Goal: Task Accomplishment & Management: Use online tool/utility

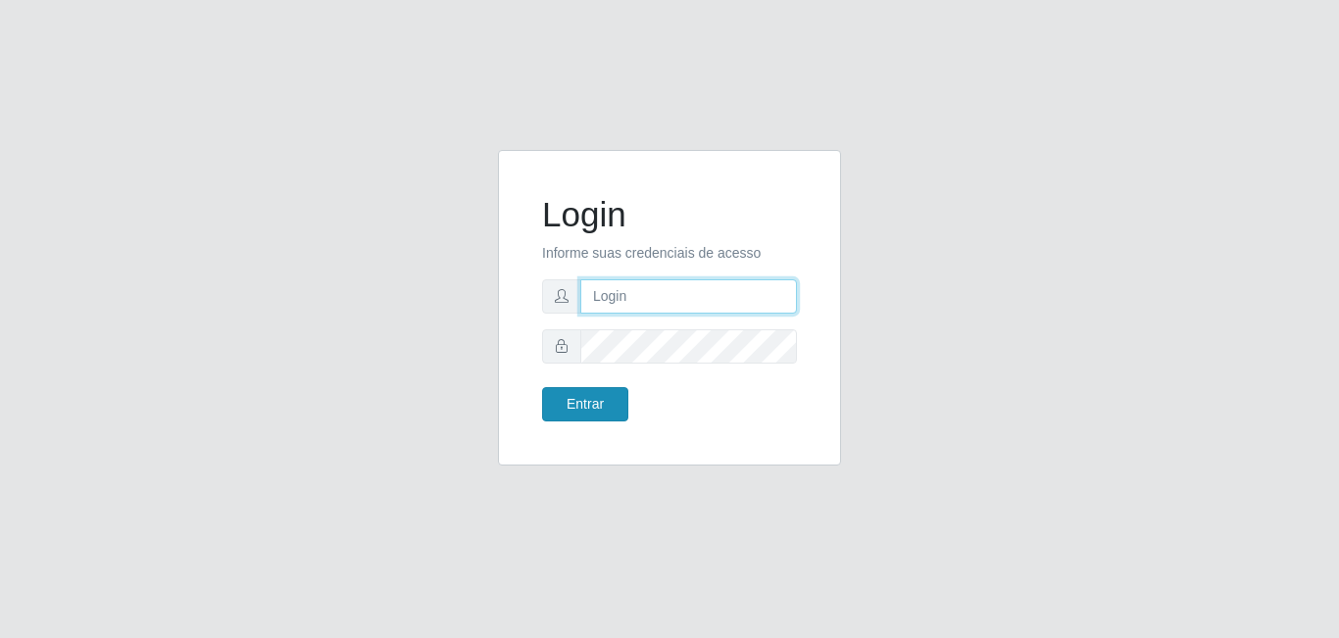
type input "[EMAIL_ADDRESS][DOMAIN_NAME]"
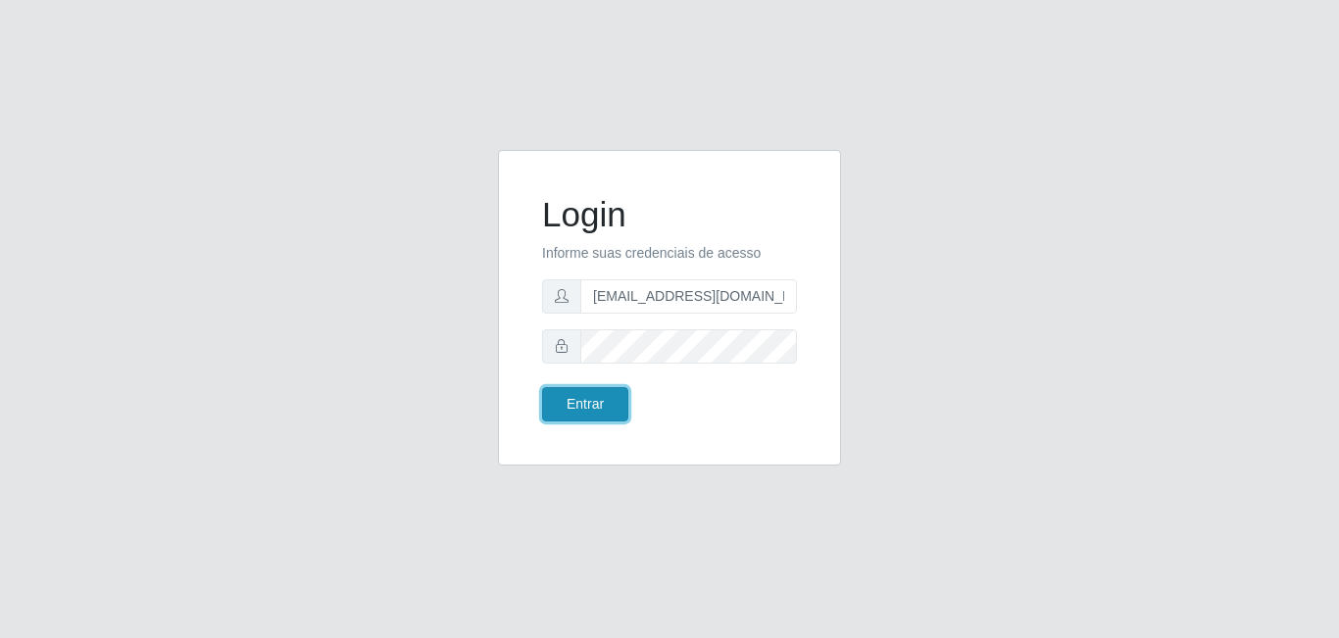
click at [602, 406] on button "Entrar" at bounding box center [585, 404] width 86 height 34
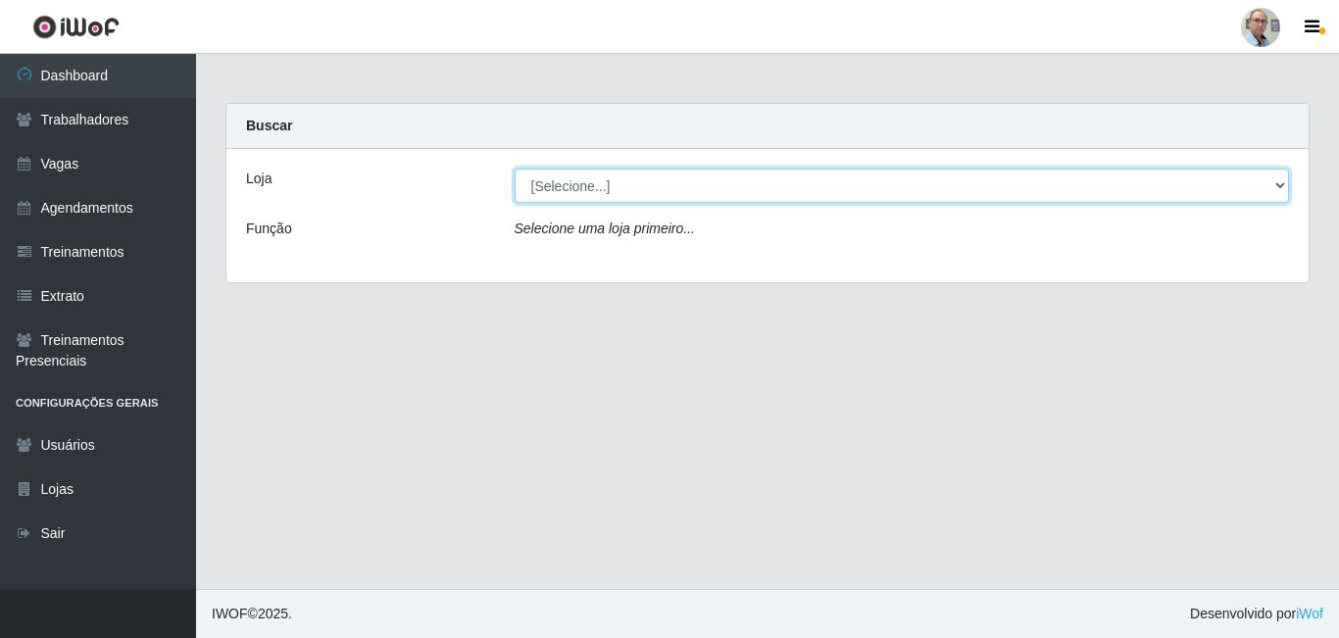
click at [902, 194] on select "[Selecione...] Mar Vermelho - Loja 04" at bounding box center [901, 186] width 775 height 34
select select "251"
click at [514, 169] on select "[Selecione...] Mar Vermelho - Loja 04" at bounding box center [901, 186] width 775 height 34
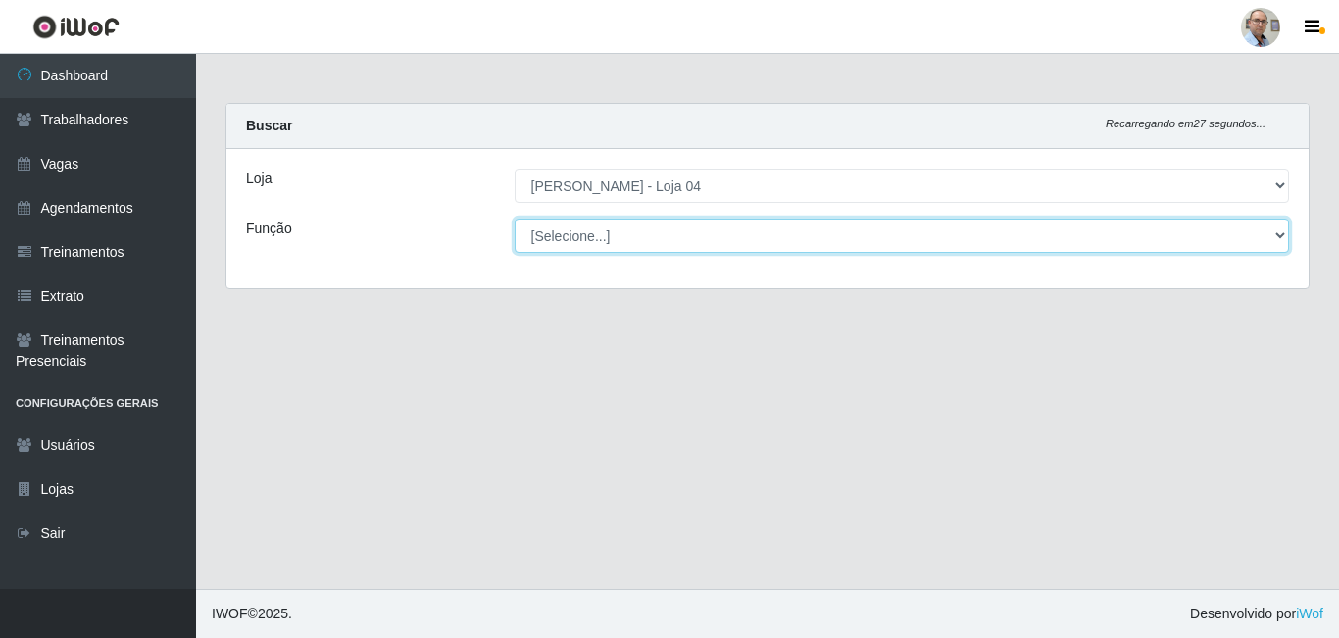
click at [734, 239] on select "[Selecione...] ASG ASG + ASG ++ Auxiliar de Depósito Auxiliar de Depósito + Aux…" at bounding box center [901, 236] width 775 height 34
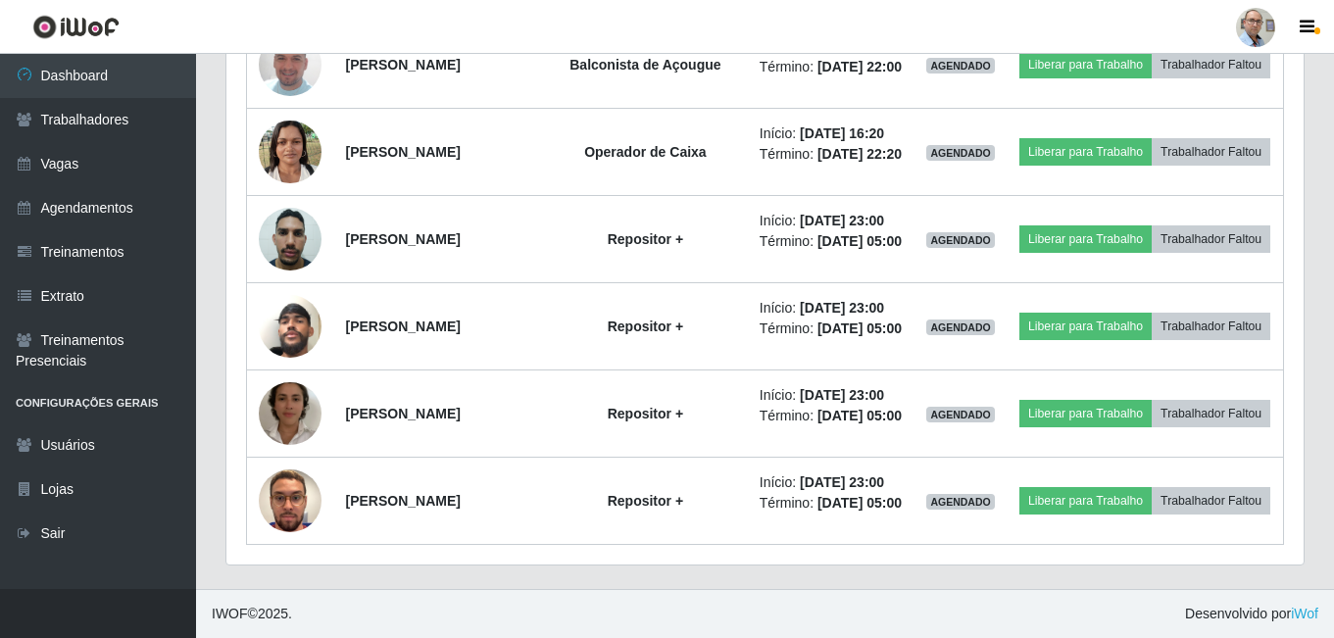
scroll to position [4214, 0]
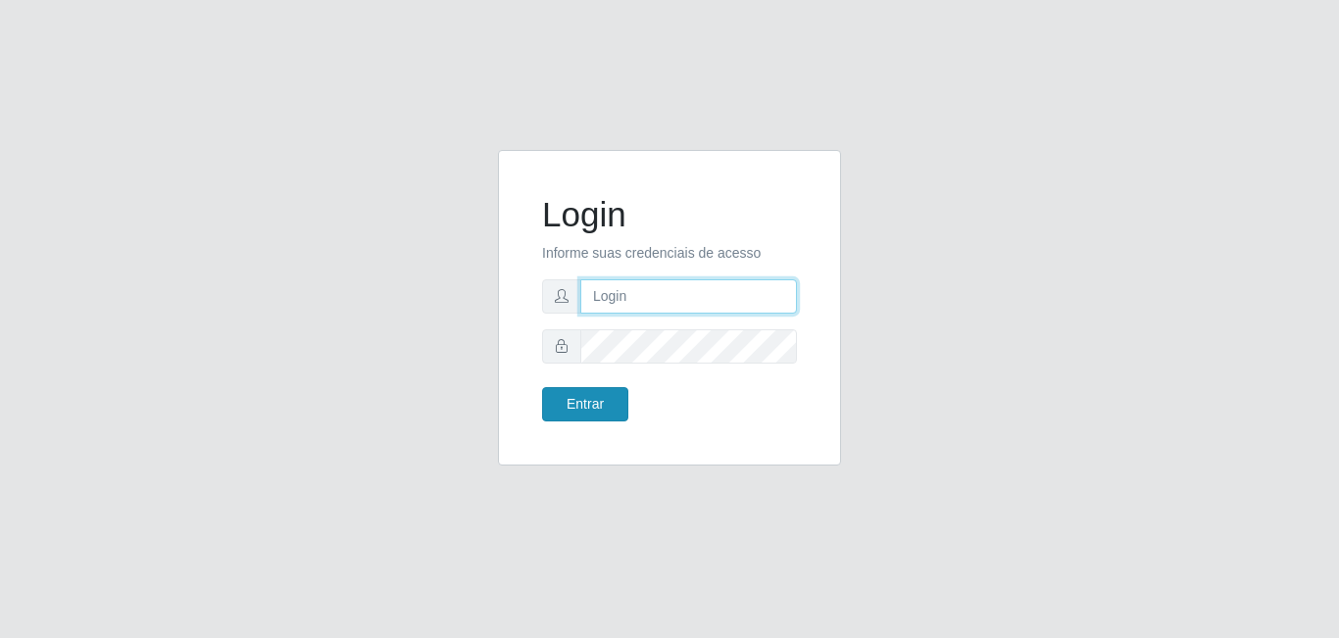
type input "[EMAIL_ADDRESS][DOMAIN_NAME]"
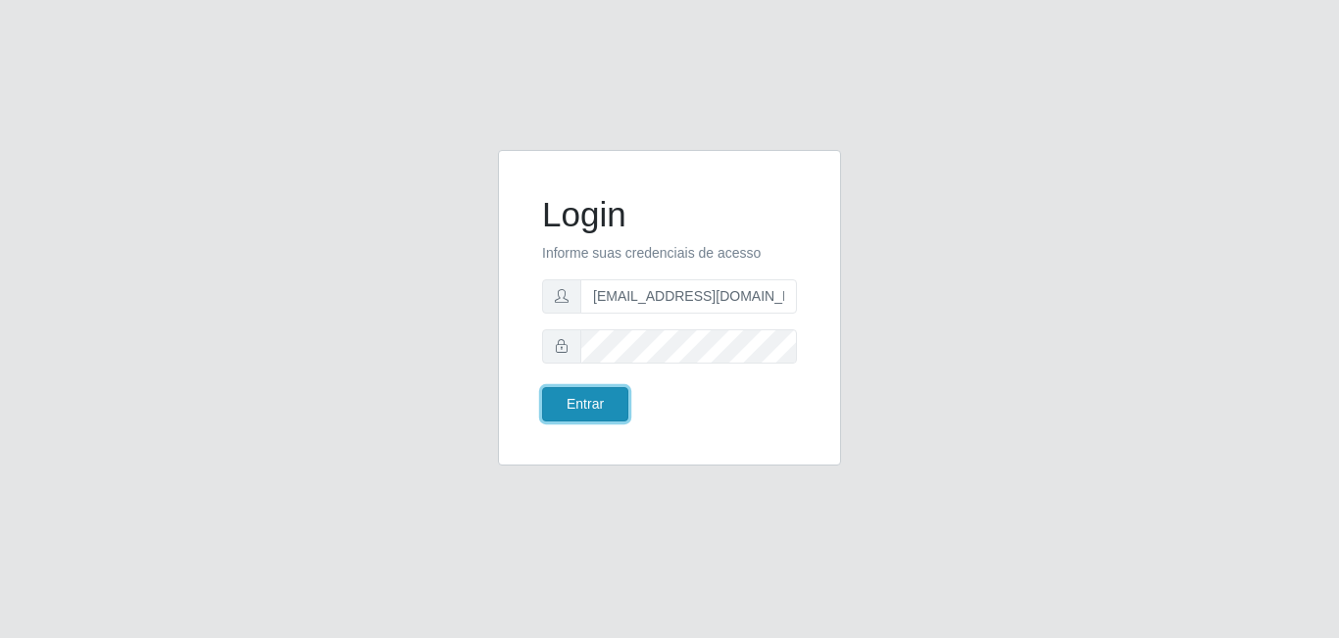
click at [562, 414] on button "Entrar" at bounding box center [585, 404] width 86 height 34
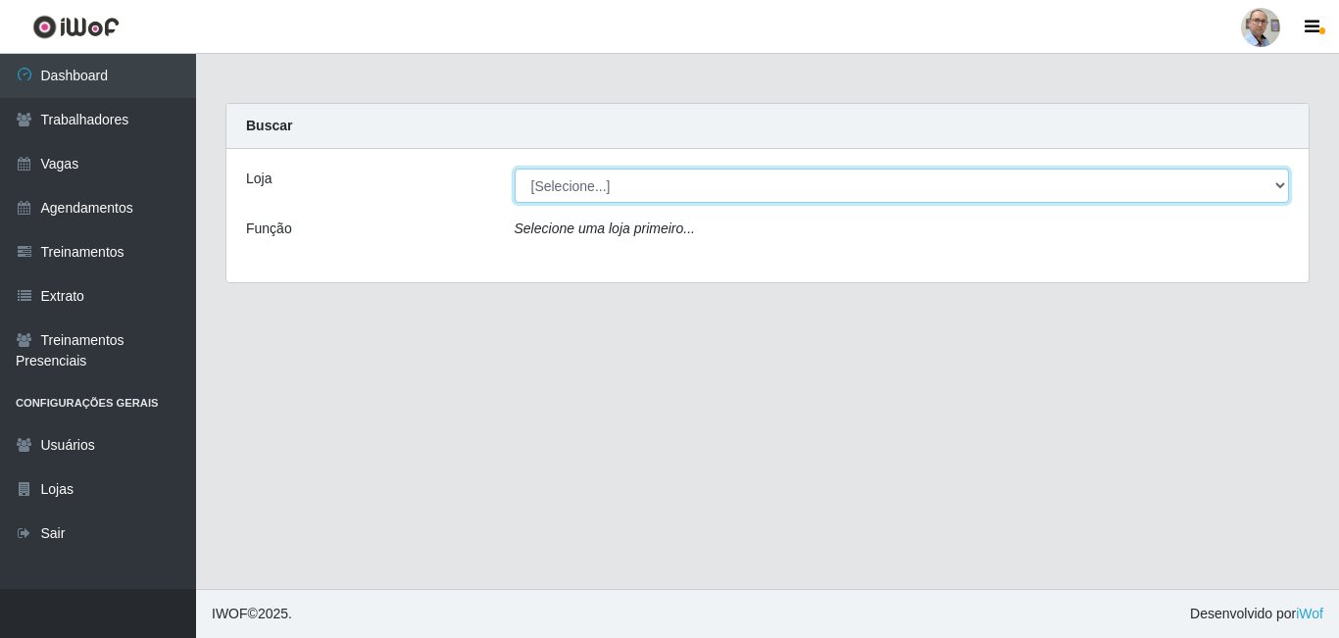
click at [715, 177] on select "[Selecione...] Mar Vermelho - Loja 04" at bounding box center [901, 186] width 775 height 34
select select "251"
click at [514, 169] on select "[Selecione...] Mar Vermelho - Loja 04" at bounding box center [901, 186] width 775 height 34
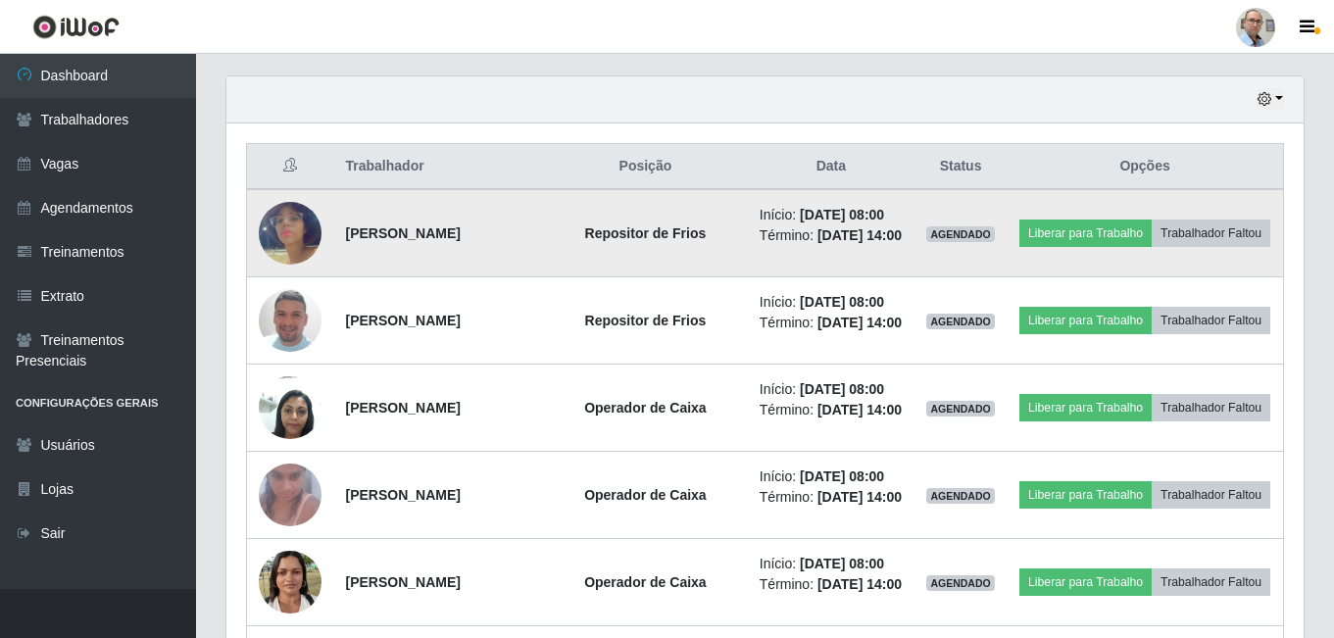
scroll to position [686, 0]
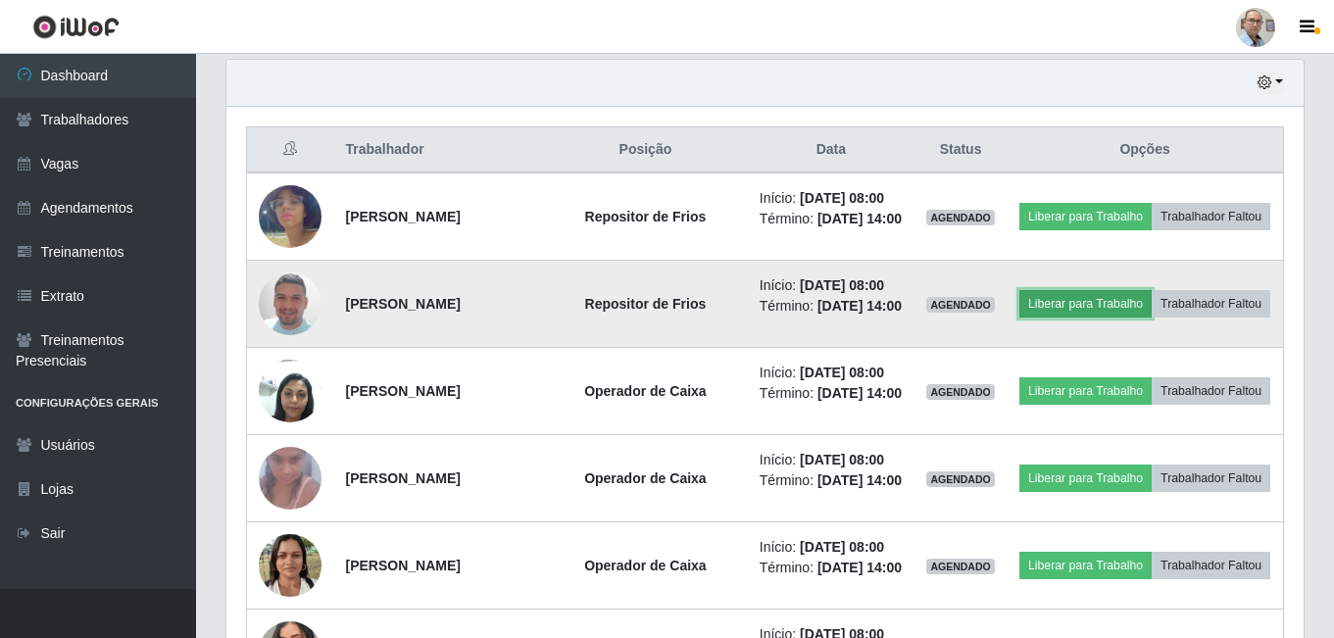
click at [1151, 318] on button "Liberar para Trabalho" at bounding box center [1085, 303] width 132 height 27
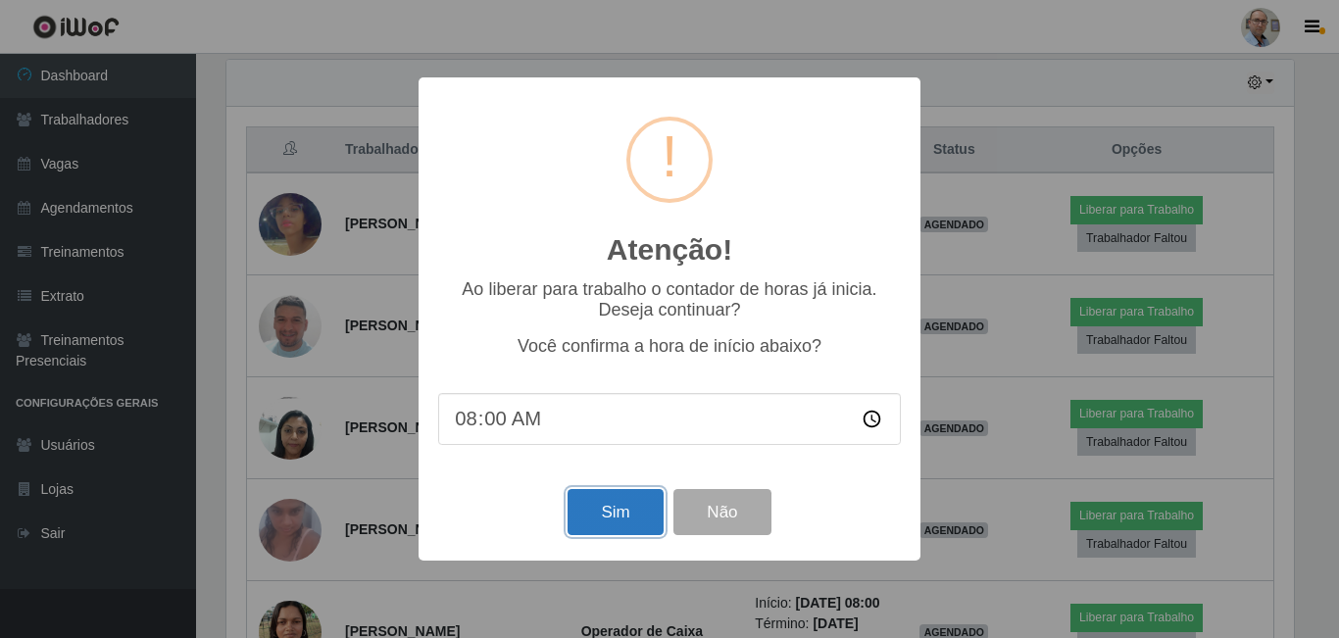
click at [605, 509] on button "Sim" at bounding box center [614, 512] width 95 height 46
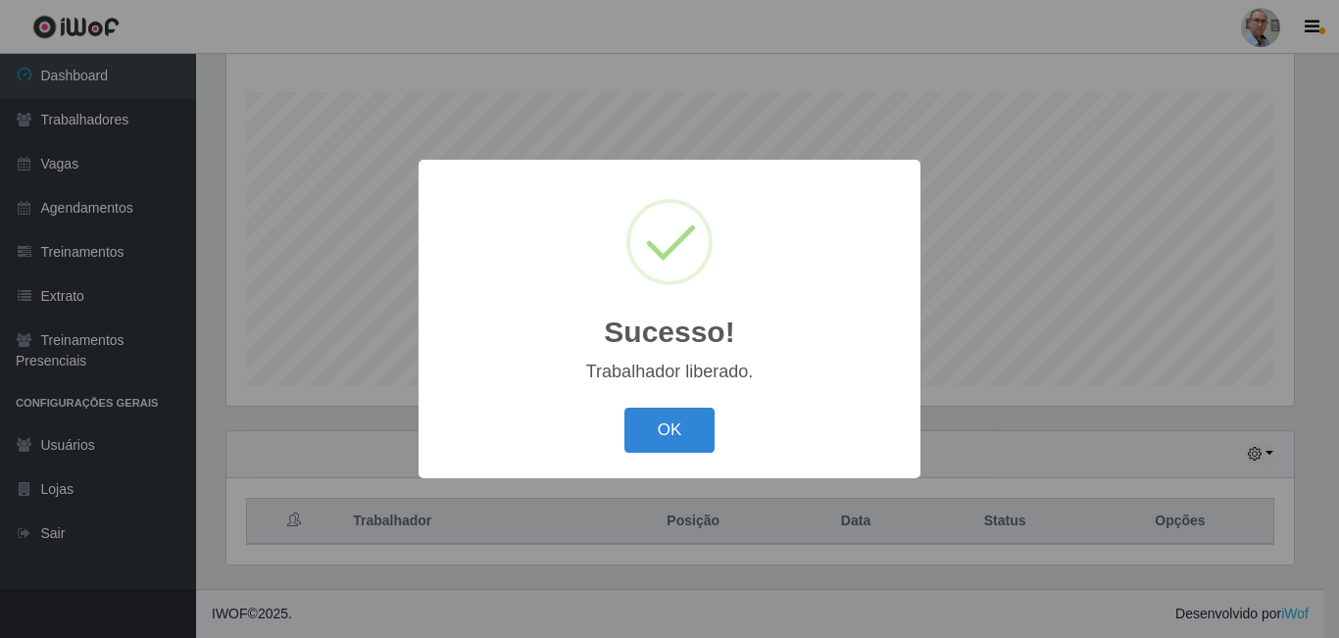
click at [995, 443] on div "Sucesso! × Trabalhador liberado. OK Cancel" at bounding box center [669, 319] width 1339 height 638
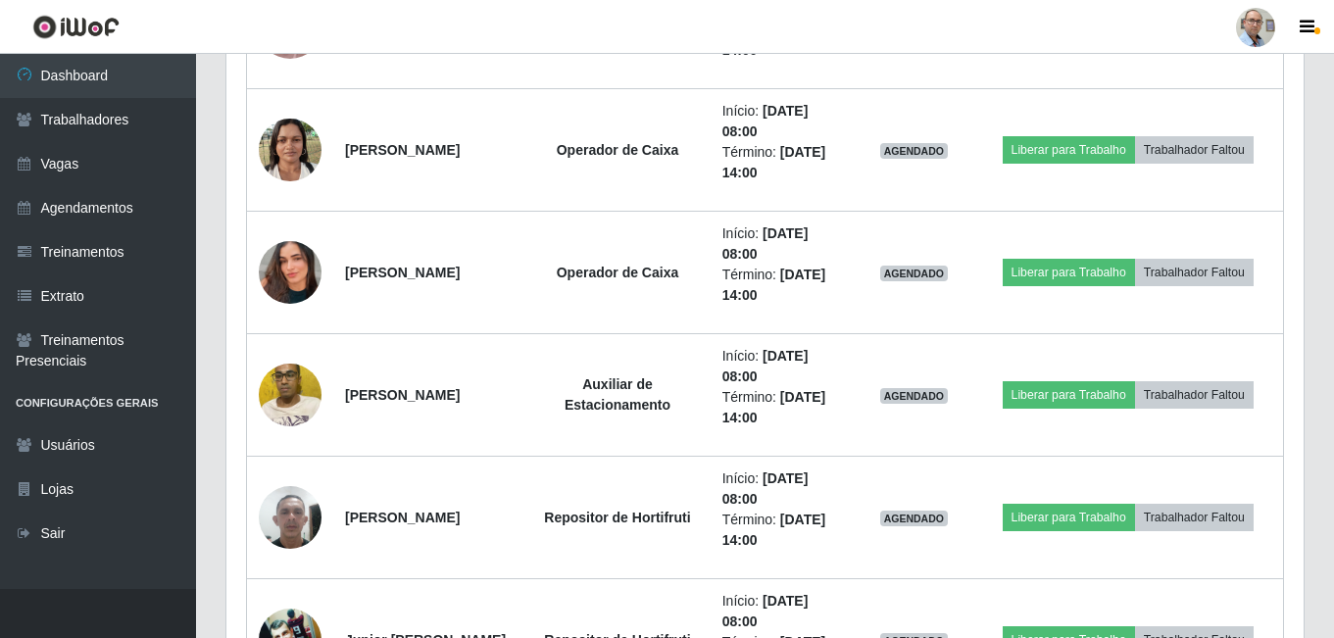
scroll to position [1295, 0]
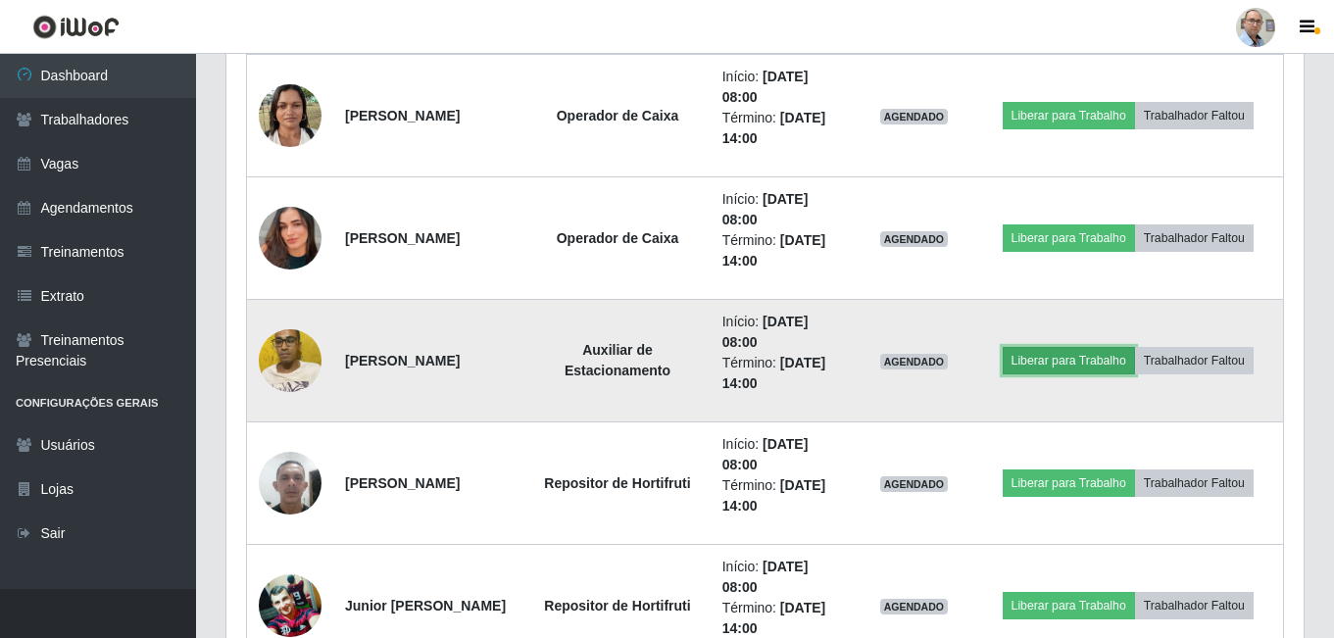
click at [1118, 355] on button "Liberar para Trabalho" at bounding box center [1068, 360] width 132 height 27
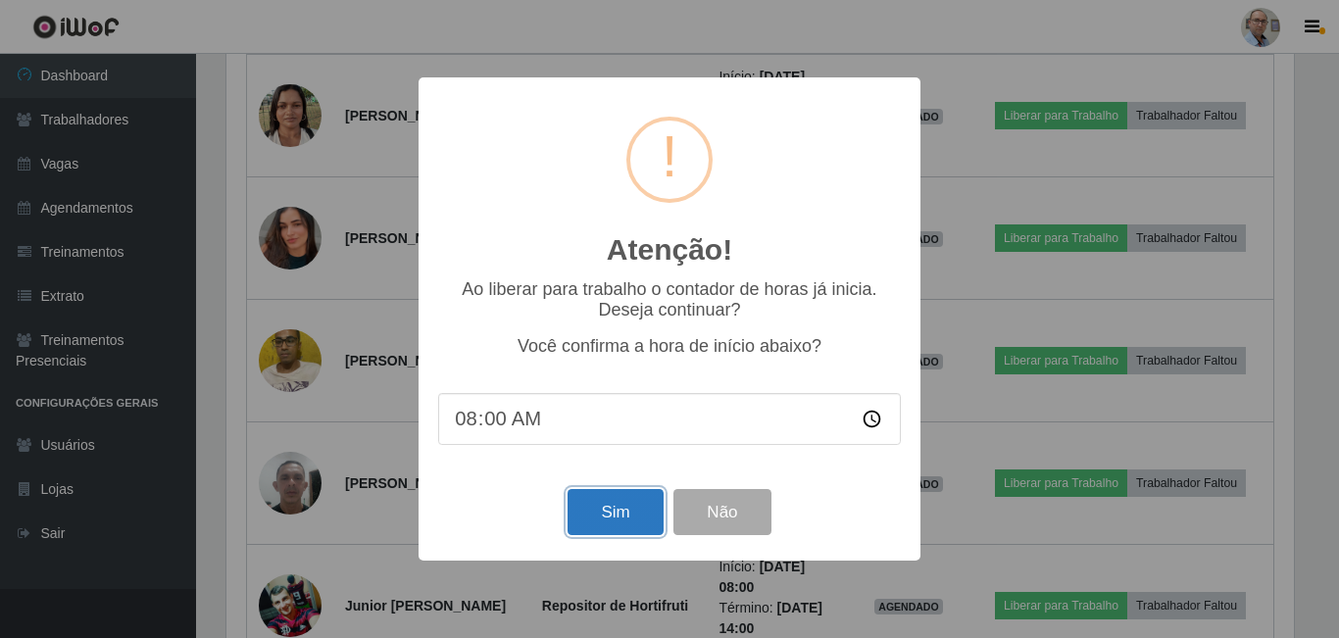
click at [609, 507] on button "Sim" at bounding box center [614, 512] width 95 height 46
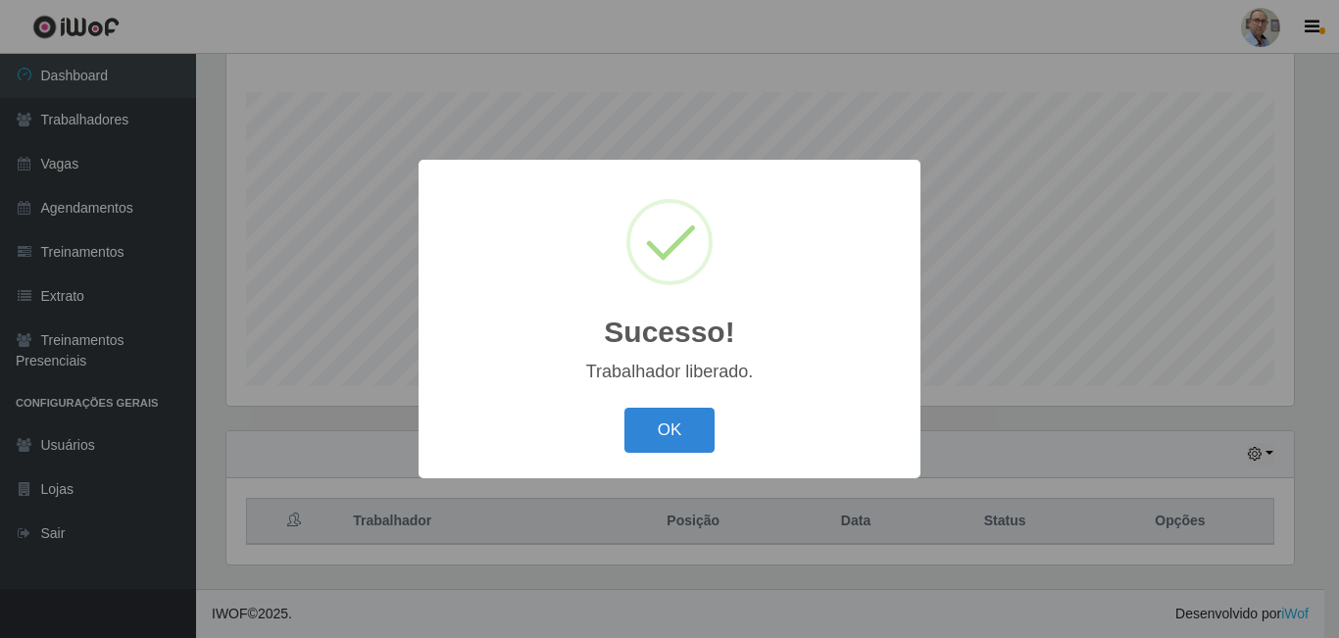
click at [1026, 447] on div "Sucesso! × Trabalhador liberado. OK Cancel" at bounding box center [669, 319] width 1339 height 638
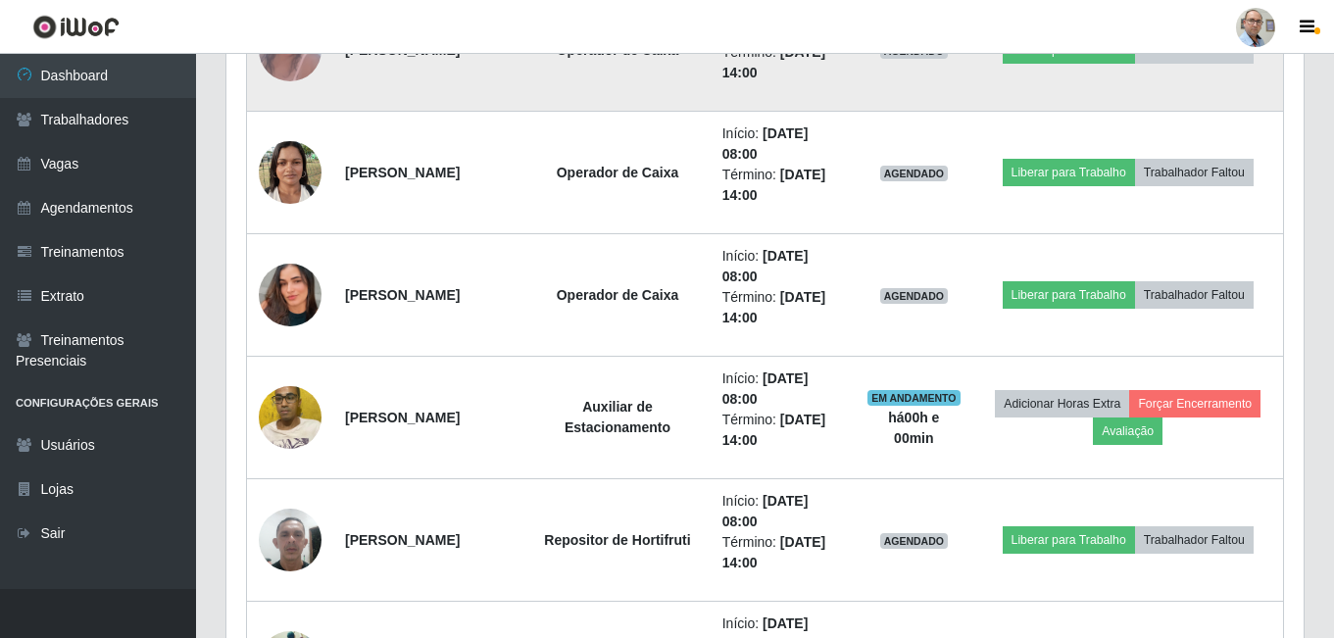
scroll to position [1392, 0]
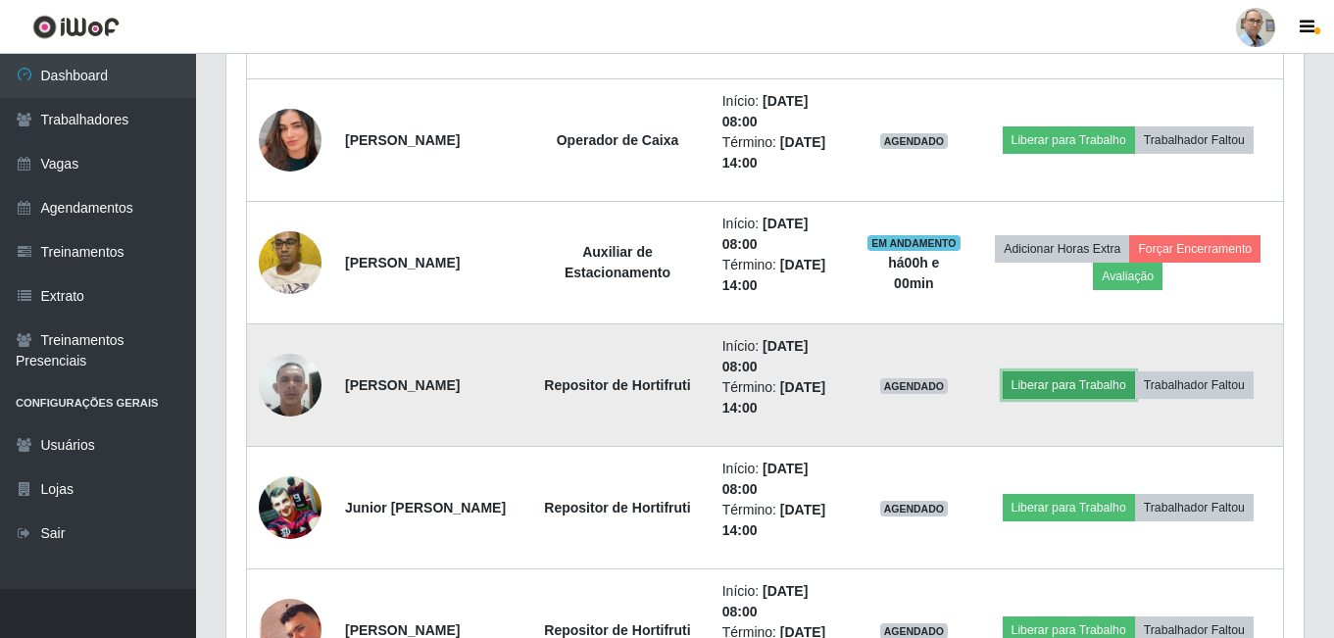
click at [1092, 390] on button "Liberar para Trabalho" at bounding box center [1068, 384] width 132 height 27
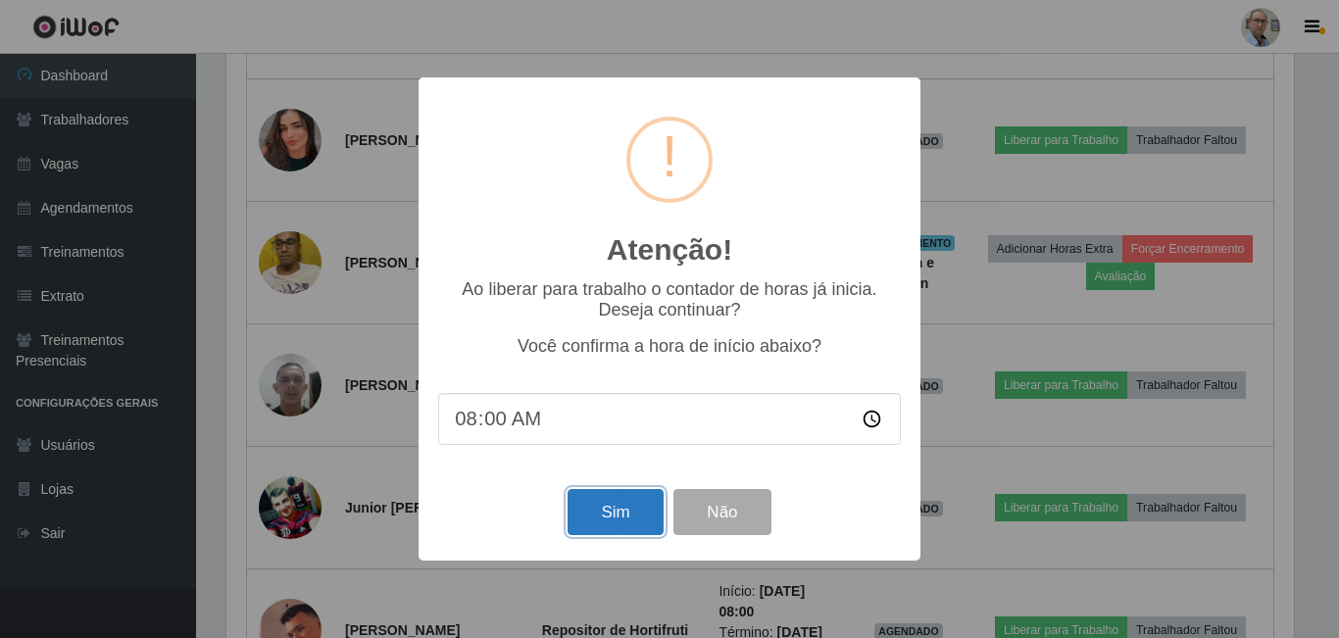
click at [585, 521] on button "Sim" at bounding box center [614, 512] width 95 height 46
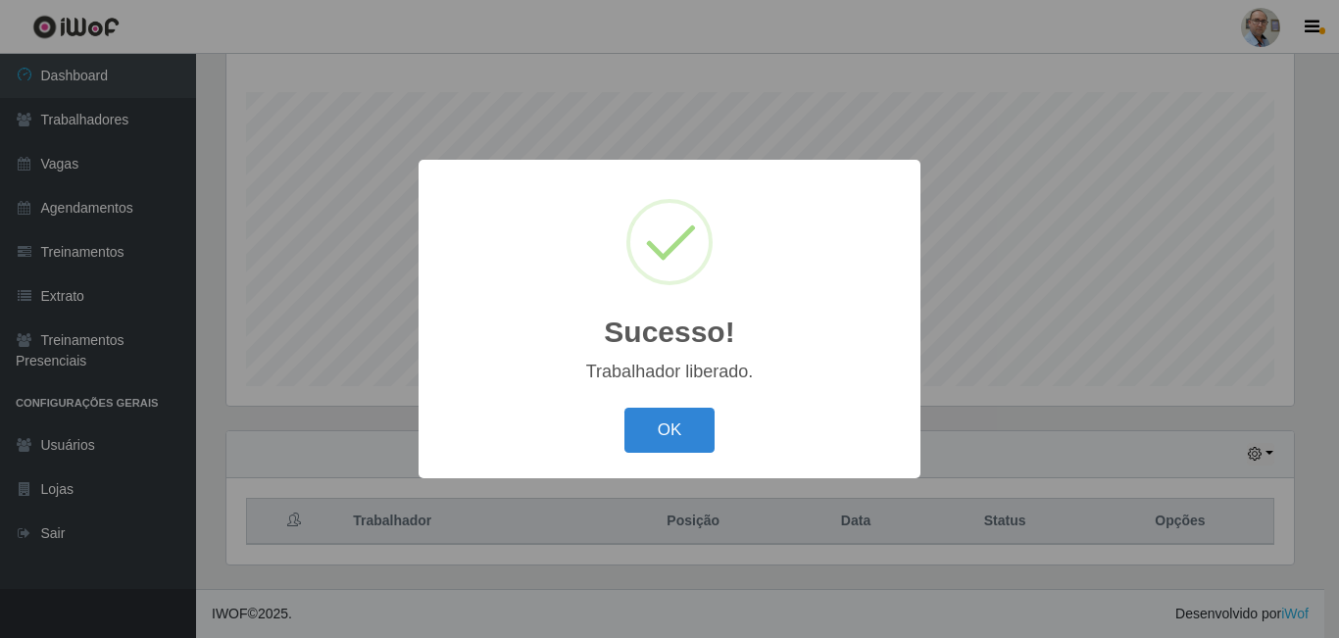
click at [1001, 449] on div "Sucesso! × Trabalhador liberado. OK Cancel" at bounding box center [669, 319] width 1339 height 638
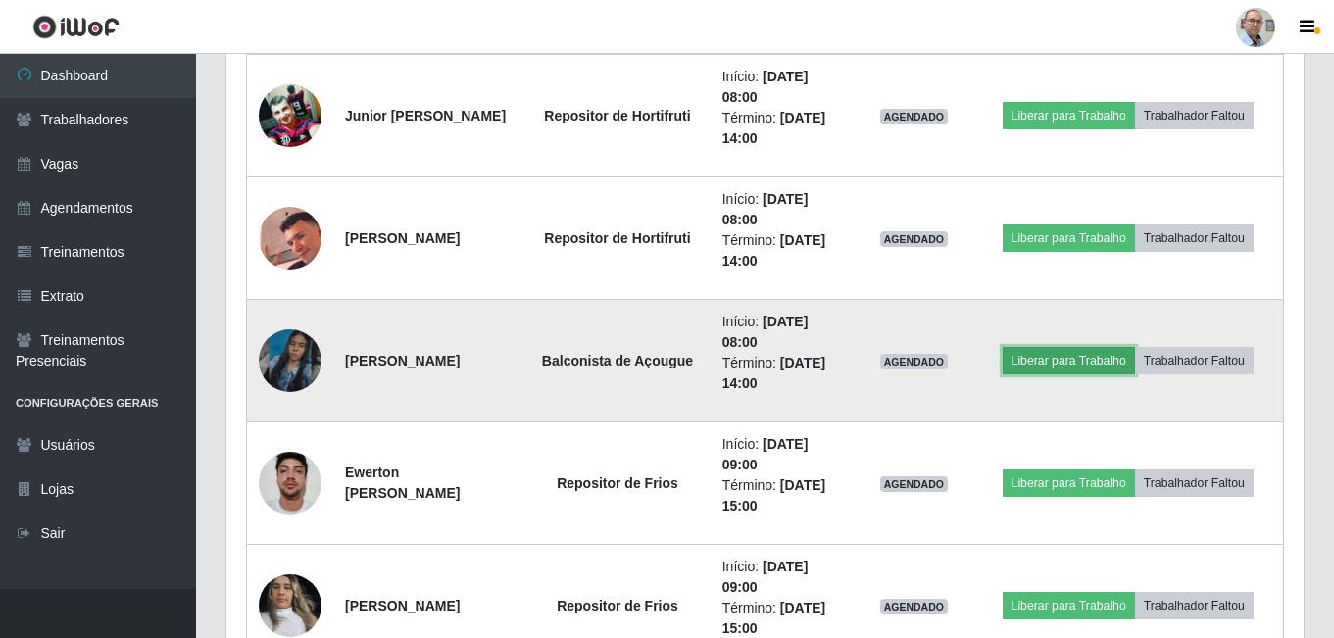
click at [1088, 367] on button "Liberar para Trabalho" at bounding box center [1068, 360] width 132 height 27
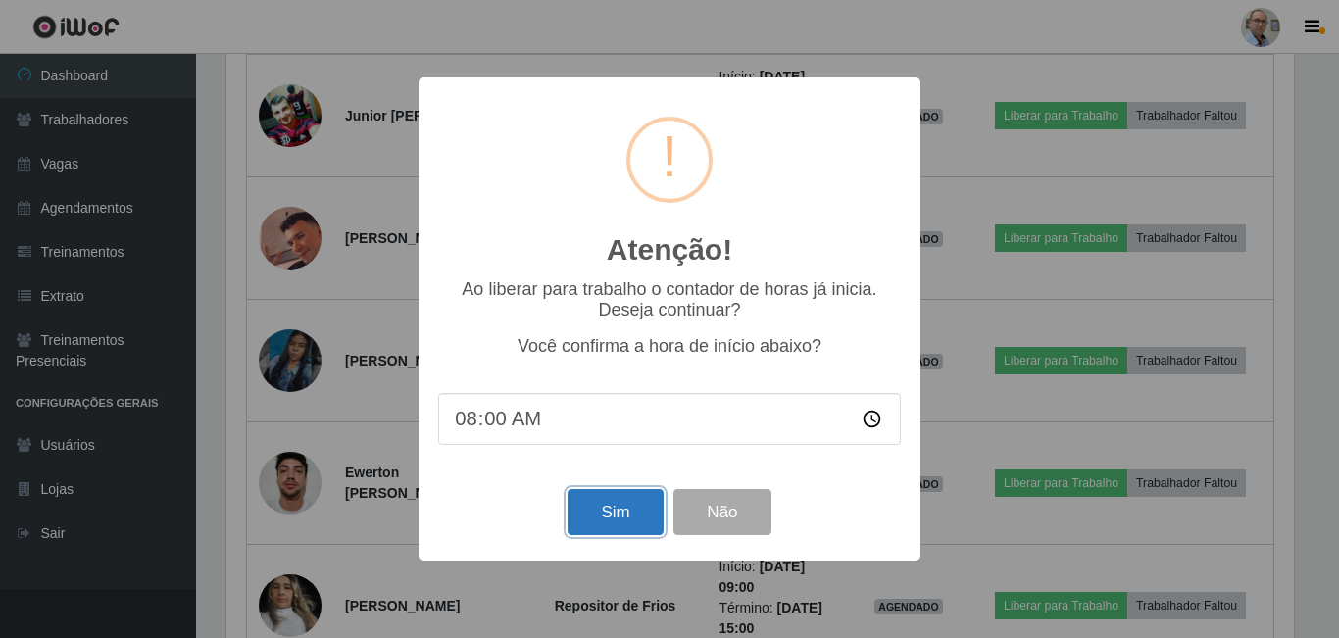
click at [583, 521] on button "Sim" at bounding box center [614, 512] width 95 height 46
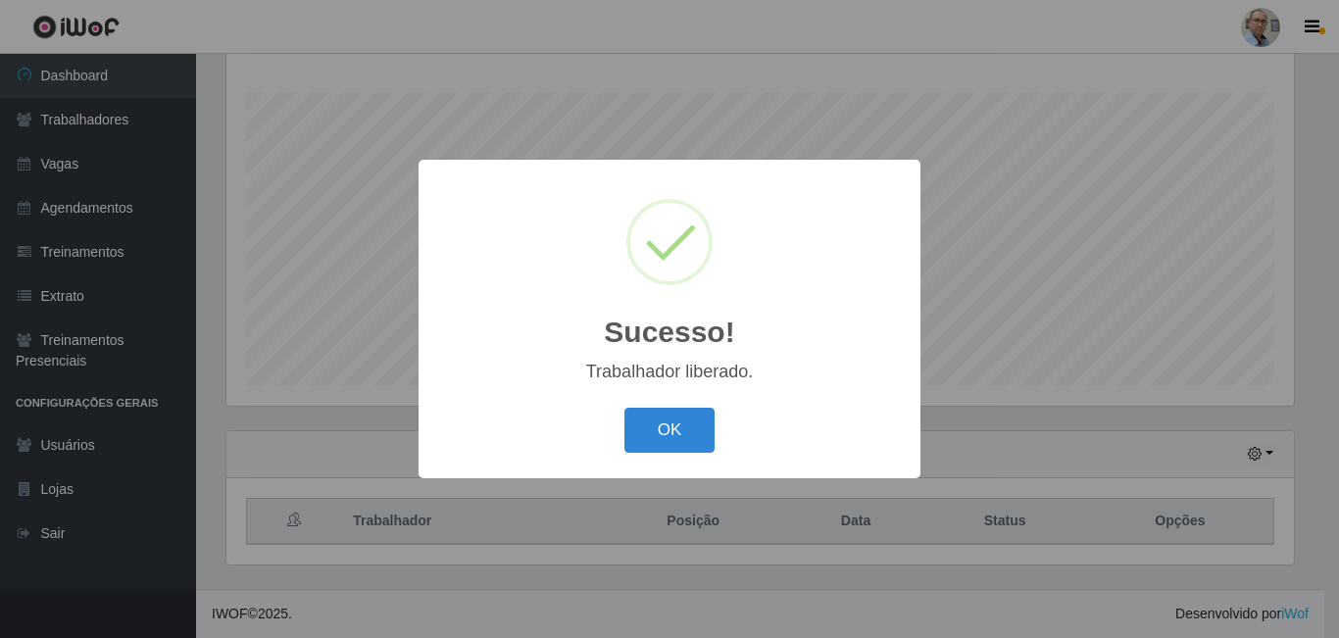
click at [792, 519] on div "Sucesso! × Trabalhador liberado. OK Cancel" at bounding box center [669, 319] width 1339 height 638
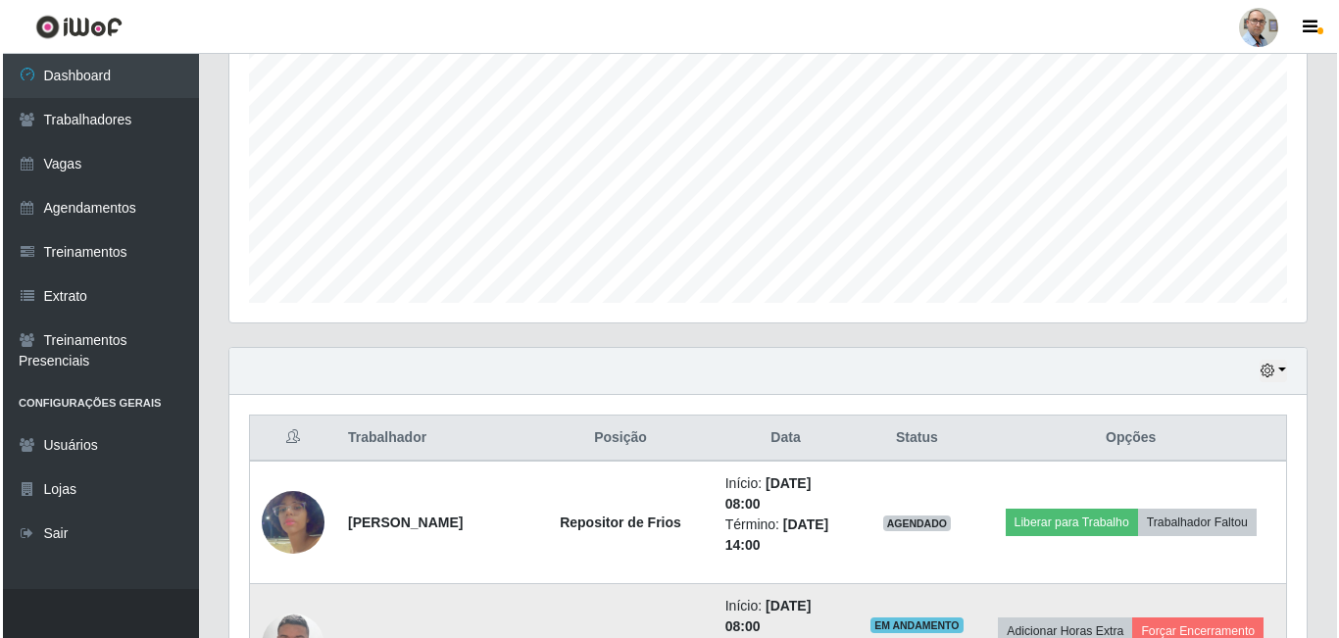
scroll to position [511, 0]
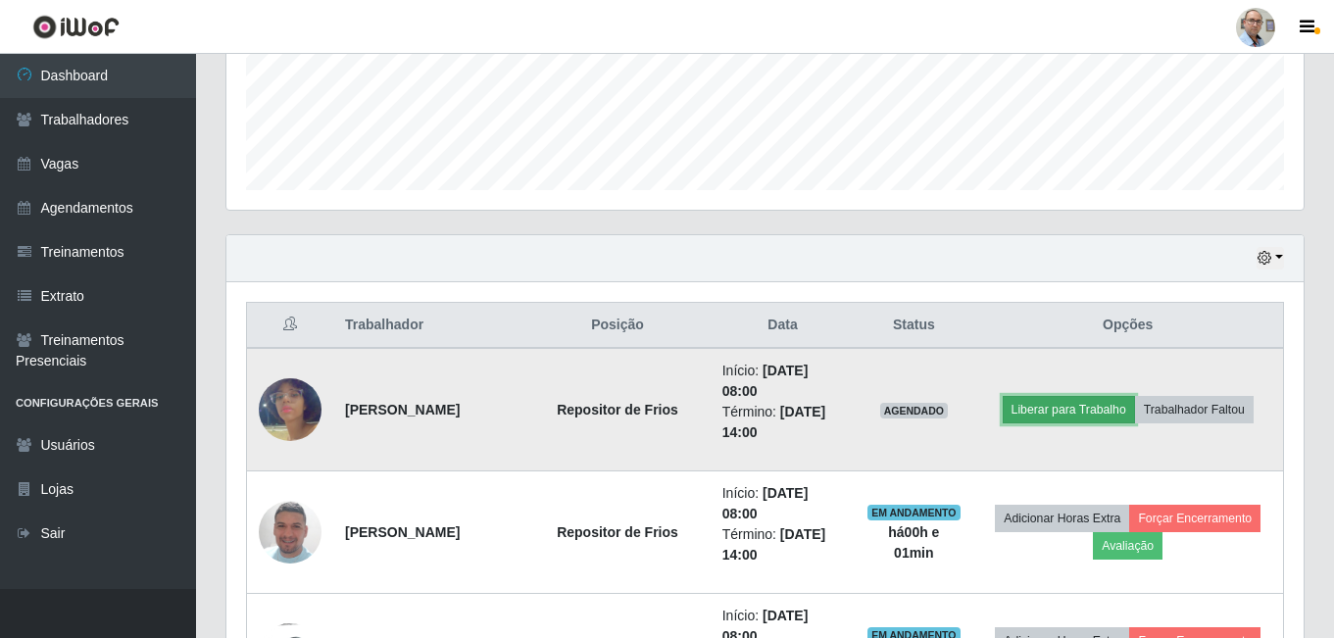
click at [1077, 416] on button "Liberar para Trabalho" at bounding box center [1068, 409] width 132 height 27
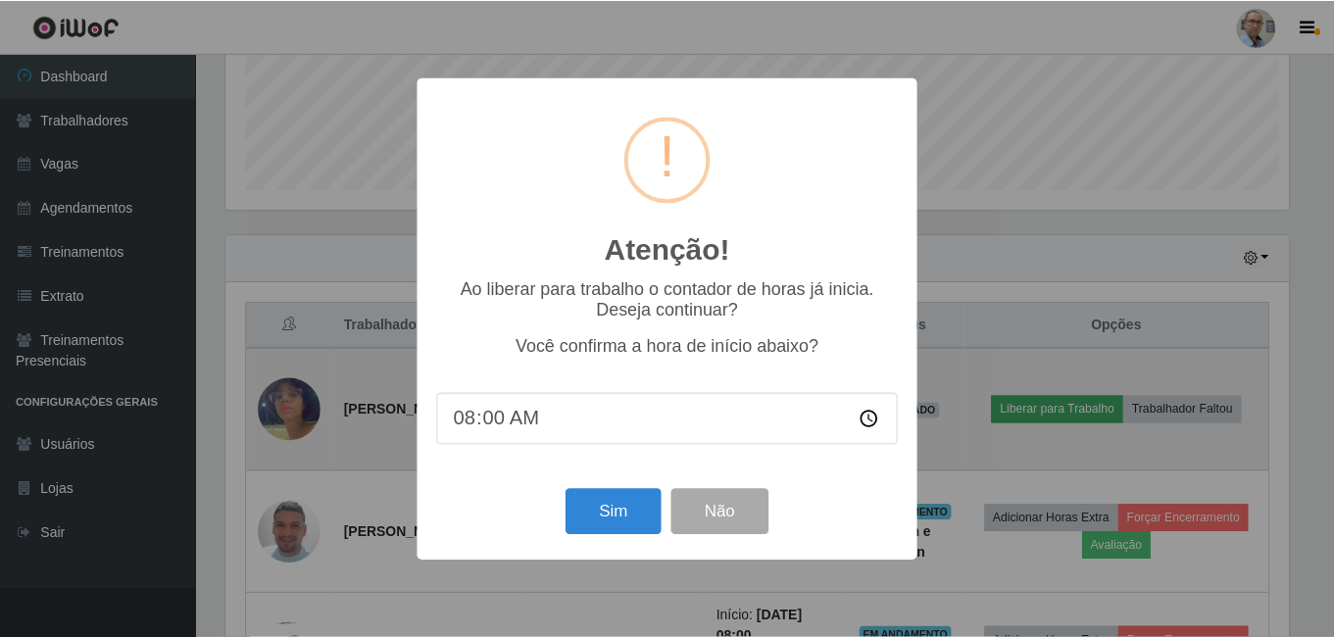
scroll to position [407, 1067]
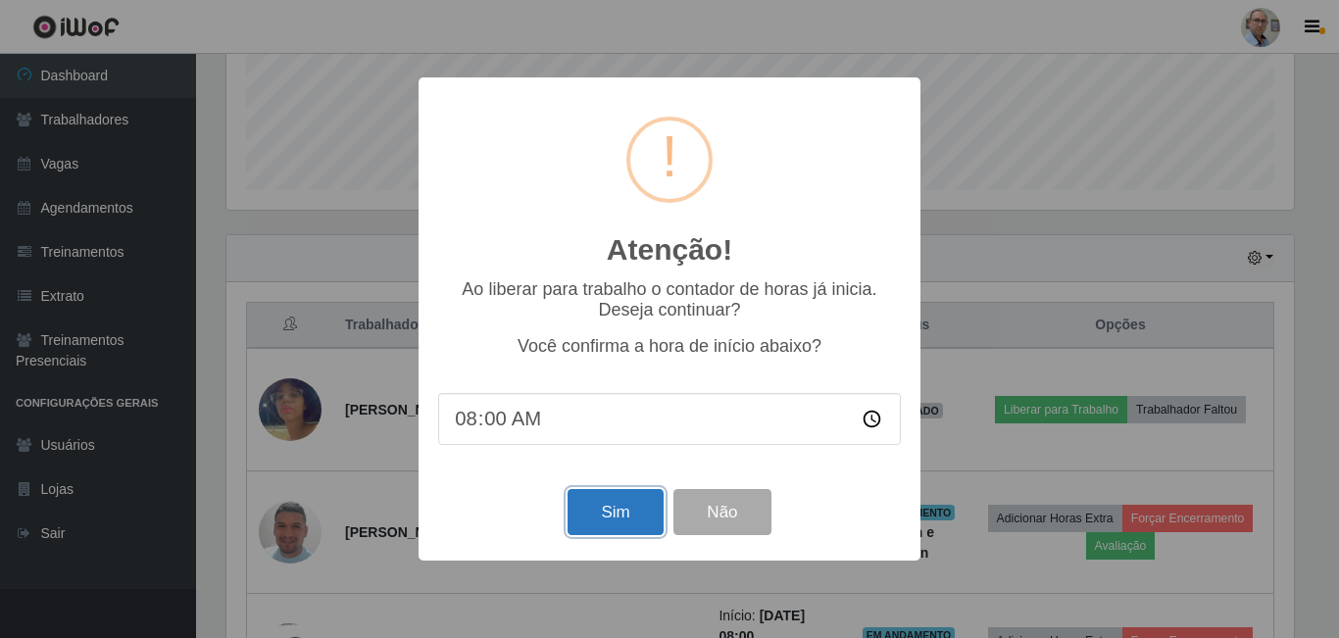
click at [640, 526] on button "Sim" at bounding box center [614, 512] width 95 height 46
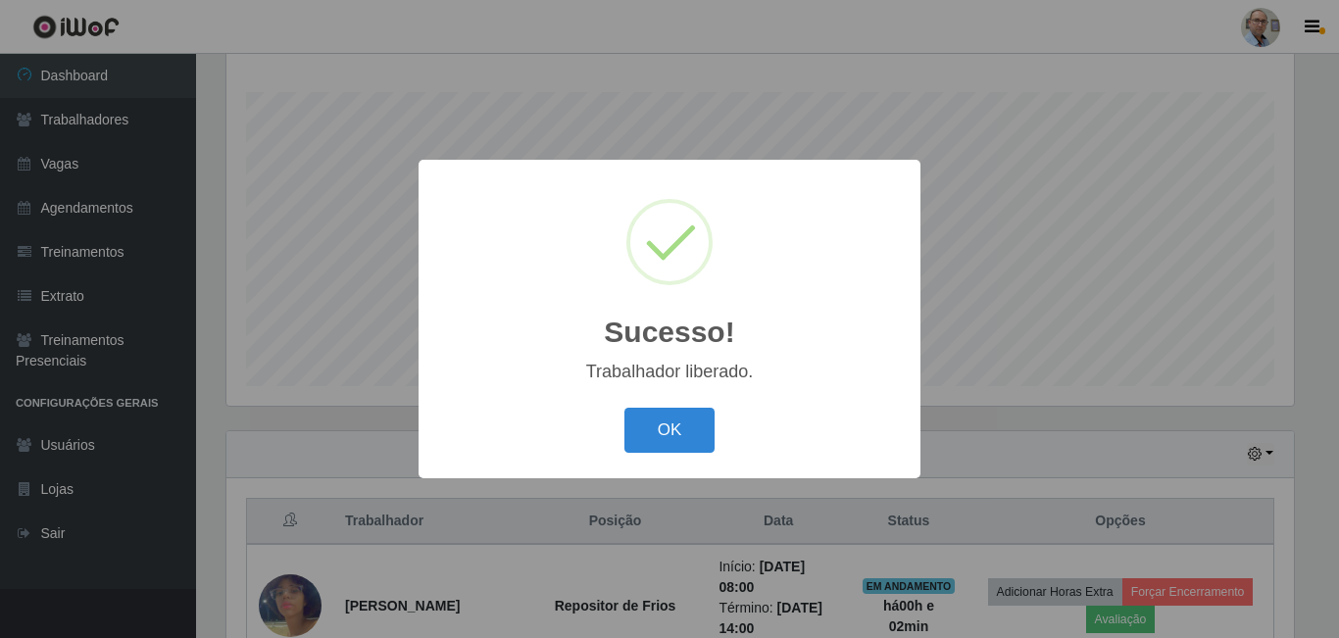
click at [1038, 383] on div "Sucesso! × Trabalhador liberado. OK Cancel" at bounding box center [669, 319] width 1339 height 638
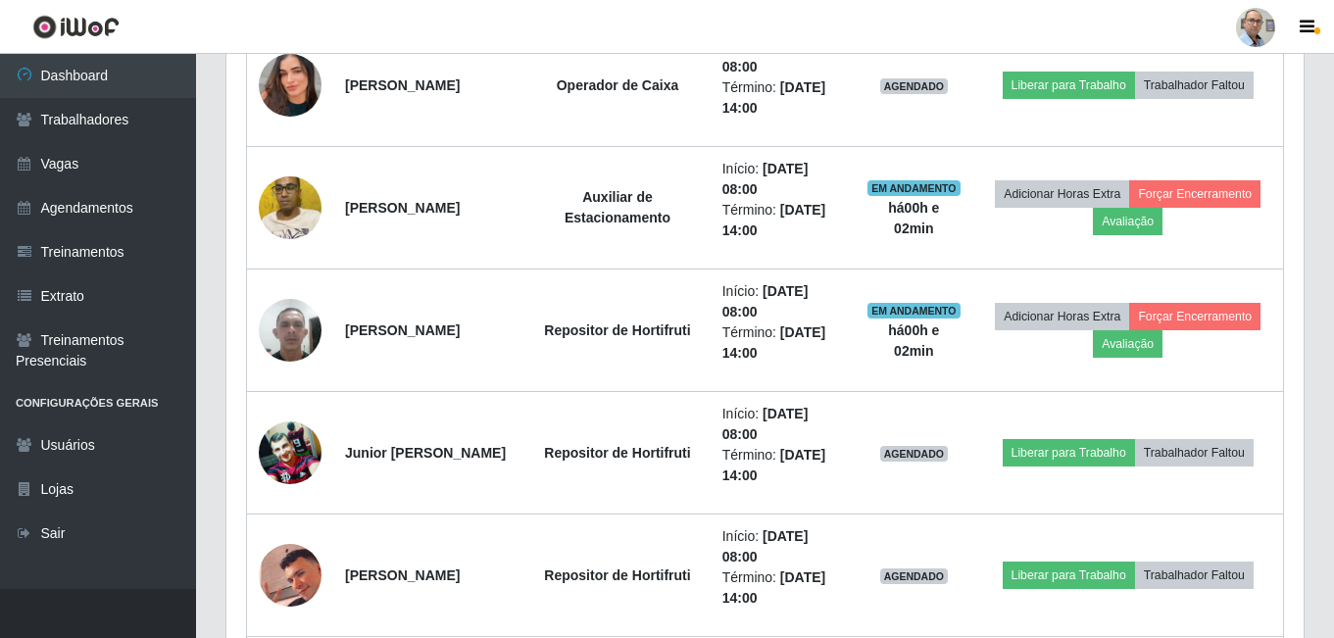
scroll to position [1490, 0]
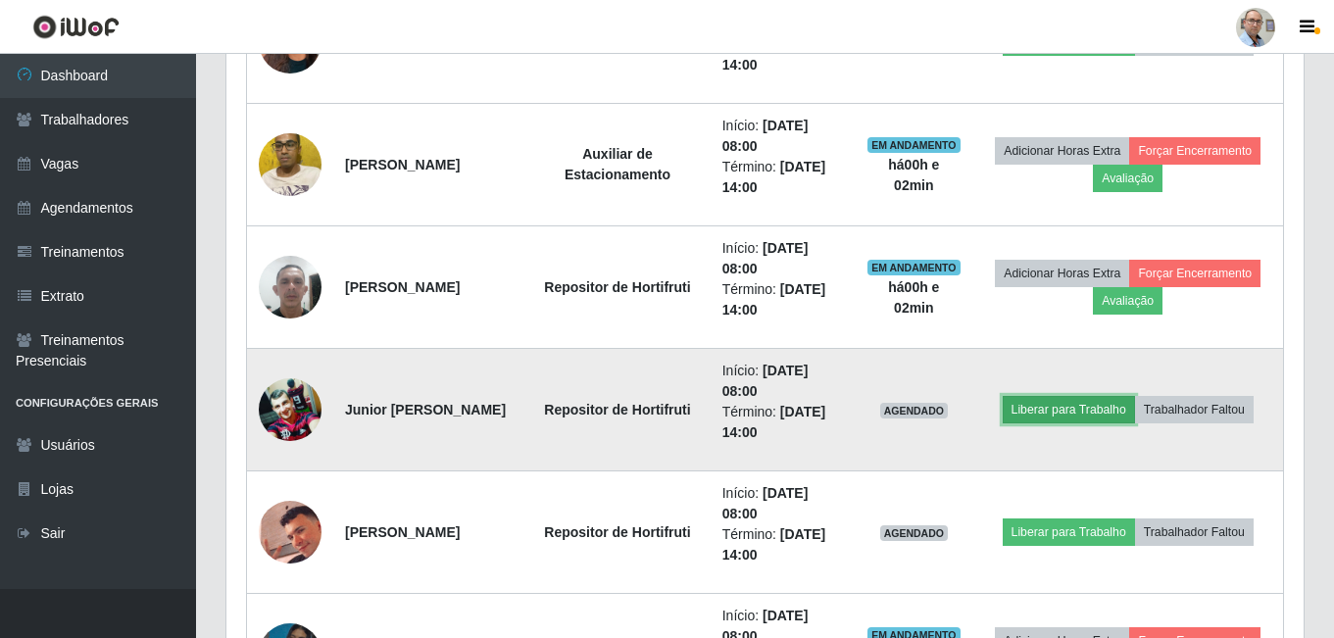
click at [1100, 415] on button "Liberar para Trabalho" at bounding box center [1068, 409] width 132 height 27
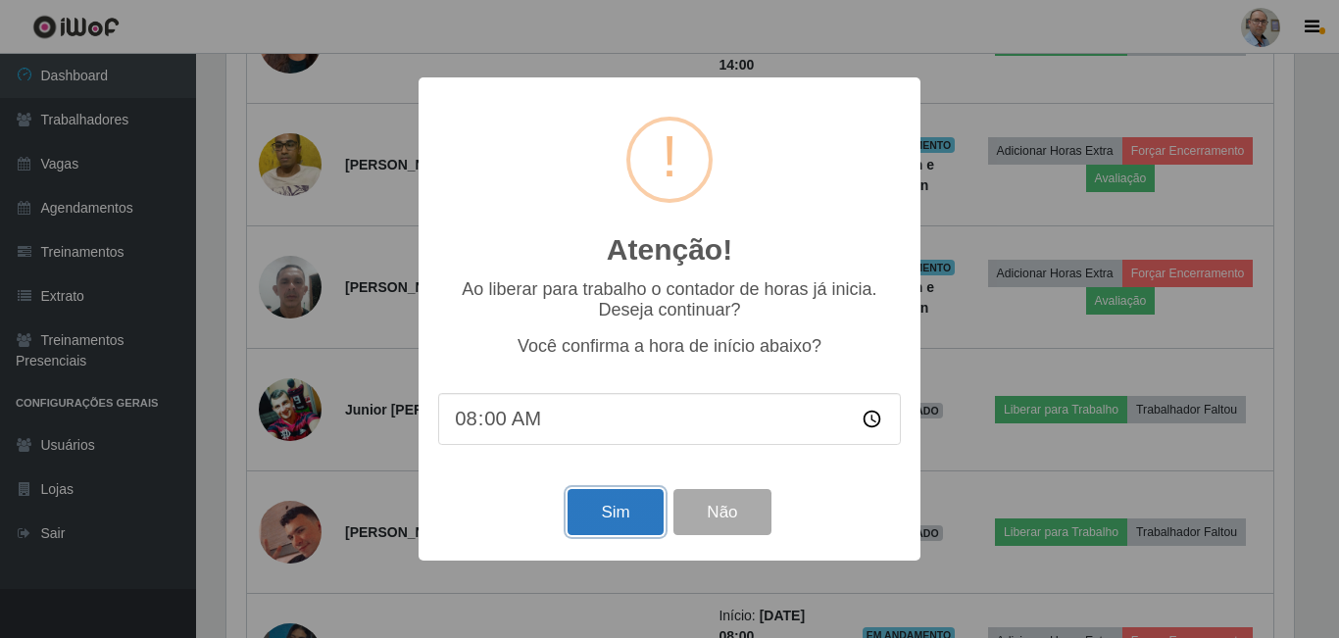
click at [603, 522] on button "Sim" at bounding box center [614, 512] width 95 height 46
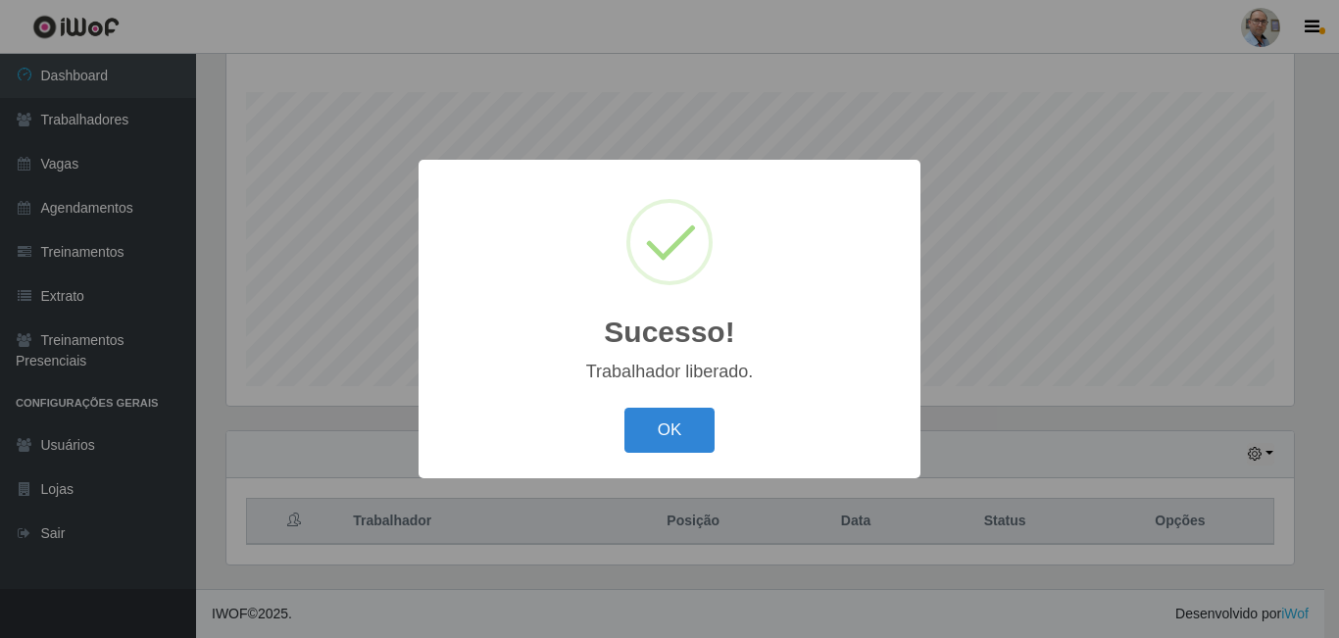
click at [1042, 306] on div "Sucesso! × Trabalhador liberado. OK Cancel" at bounding box center [669, 319] width 1339 height 638
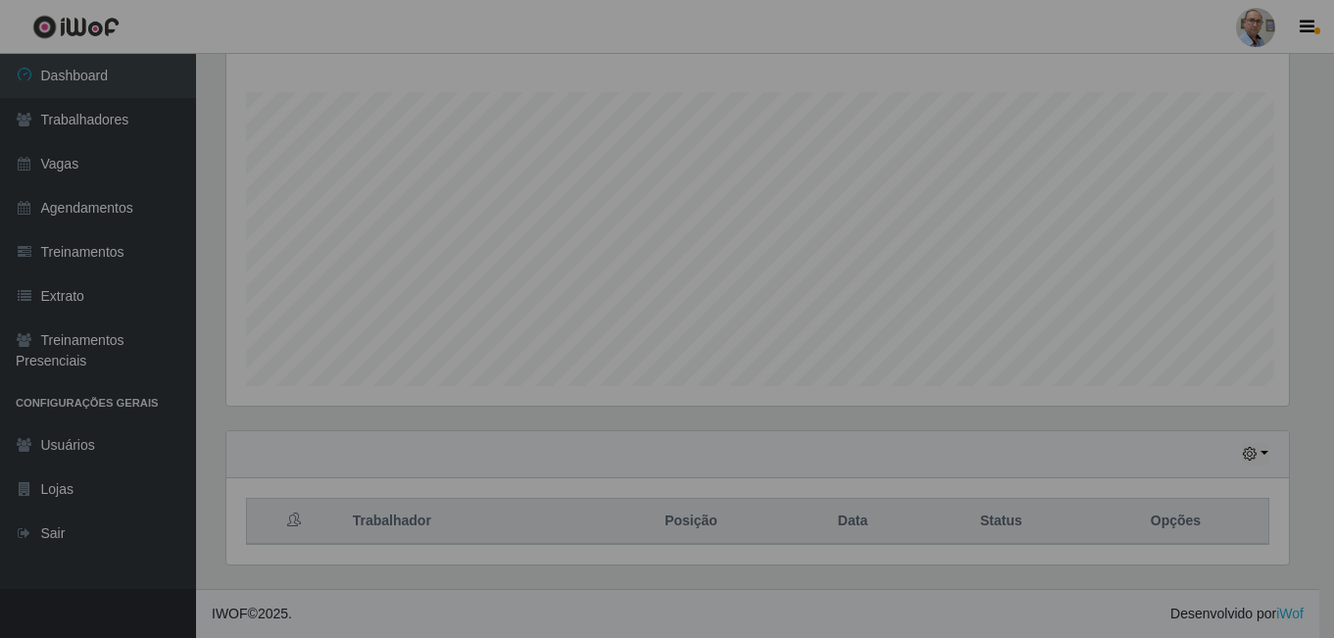
scroll to position [407, 1077]
